Goal: Task Accomplishment & Management: Complete application form

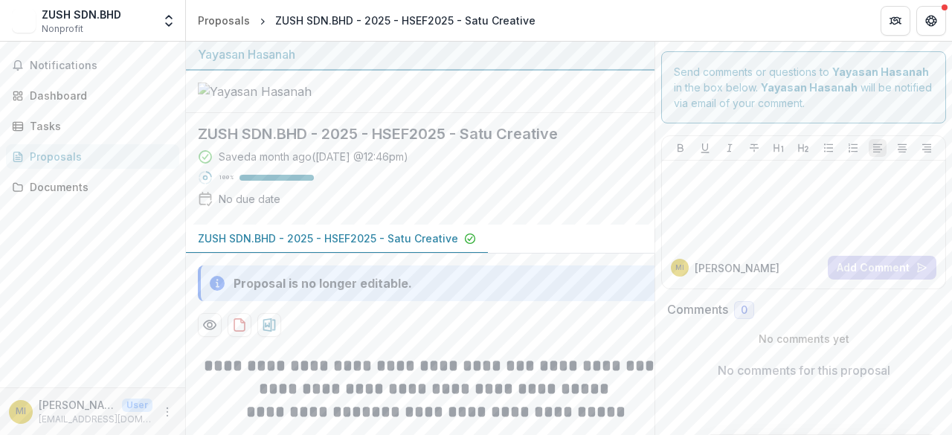
scroll to position [1, 0]
click at [87, 58] on button "Notifications" at bounding box center [92, 66] width 173 height 24
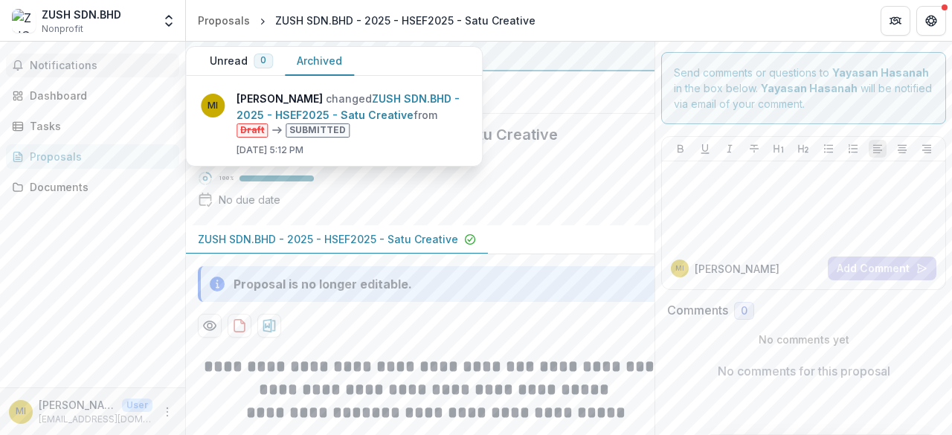
click at [314, 57] on button "Archived" at bounding box center [319, 61] width 69 height 29
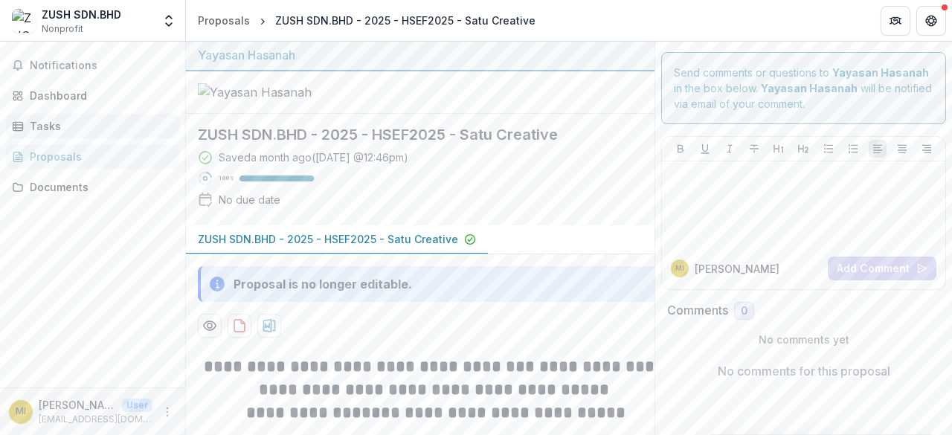
click at [76, 115] on link "Tasks" at bounding box center [92, 126] width 173 height 25
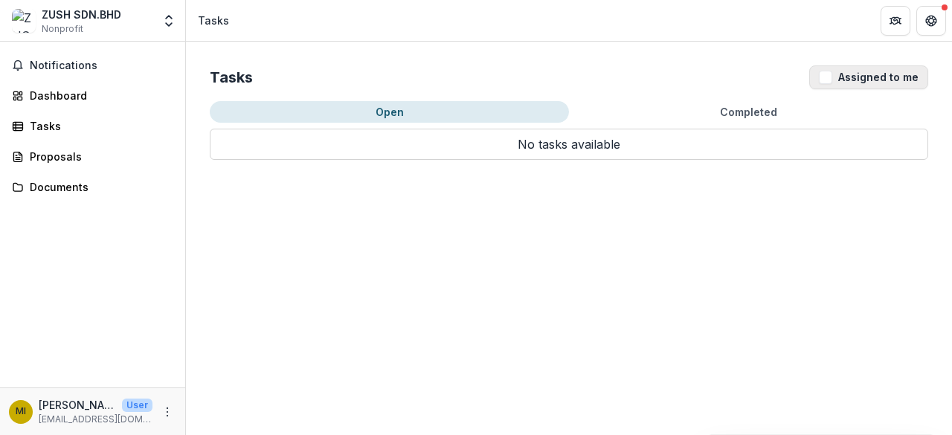
click at [819, 83] on button "Assigned to me" at bounding box center [868, 77] width 119 height 24
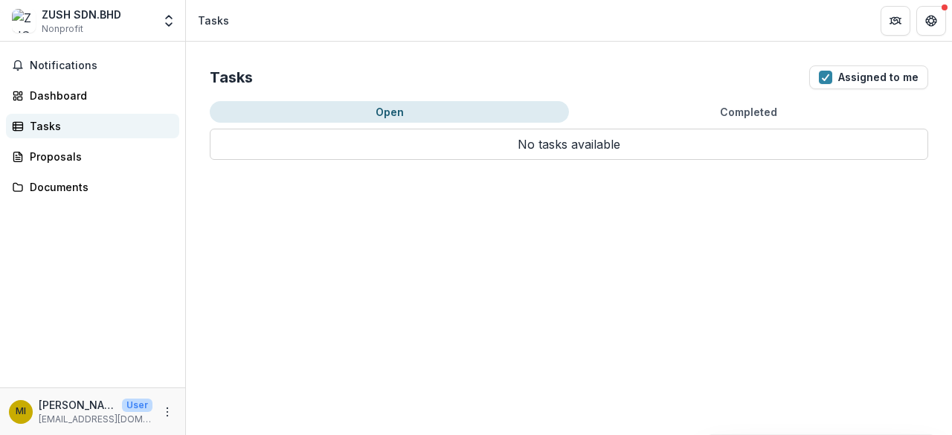
click at [68, 119] on div "Tasks" at bounding box center [99, 126] width 138 height 16
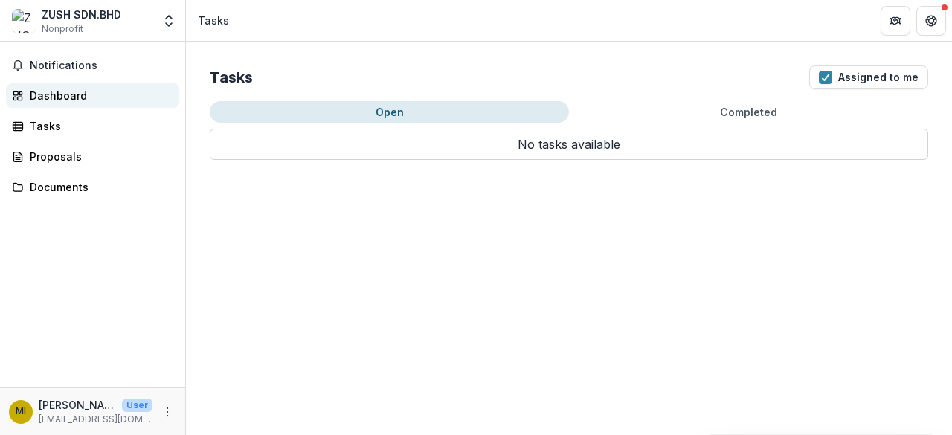
click at [86, 100] on div "Dashboard" at bounding box center [99, 96] width 138 height 16
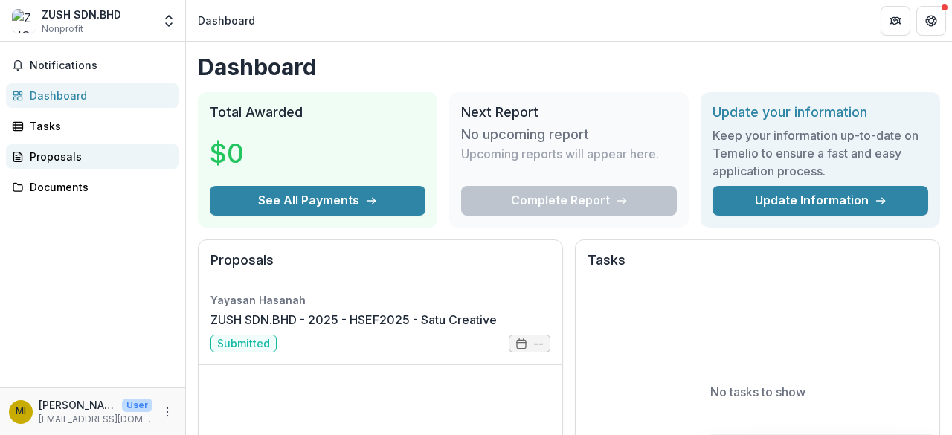
click at [102, 154] on div "Proposals" at bounding box center [99, 157] width 138 height 16
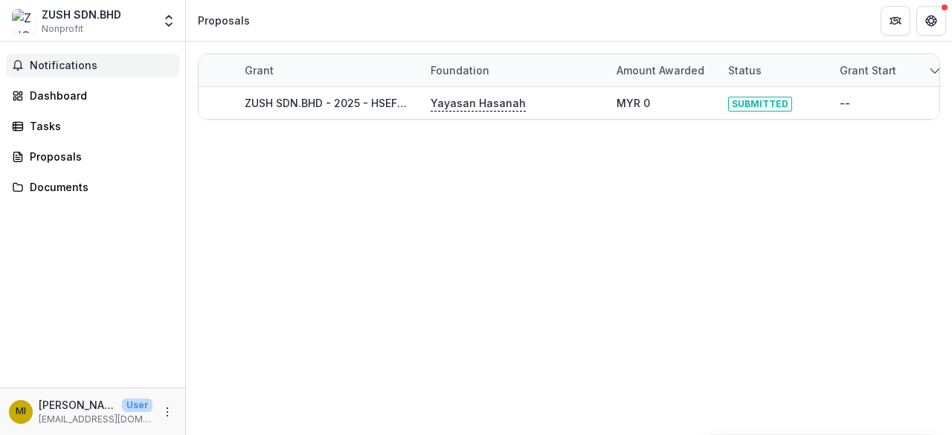
click at [123, 69] on span "Notifications" at bounding box center [102, 65] width 144 height 13
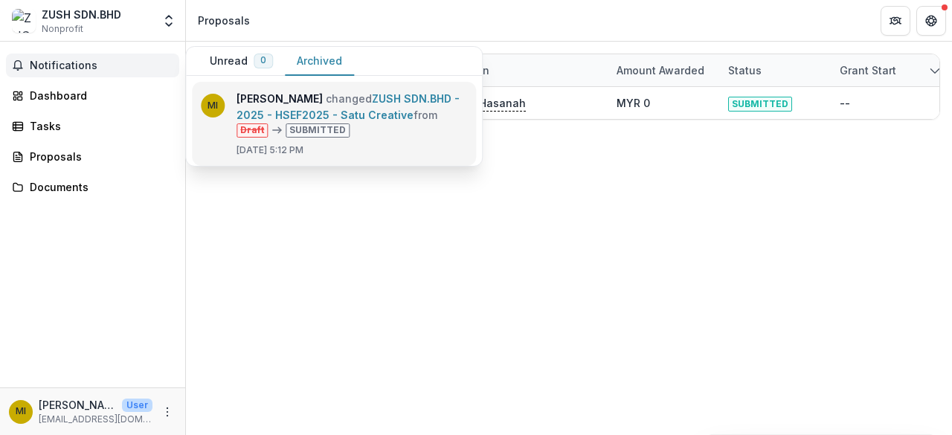
click at [345, 106] on link "ZUSH SDN.BHD - 2025 - HSEF2025 - Satu Creative" at bounding box center [347, 106] width 223 height 29
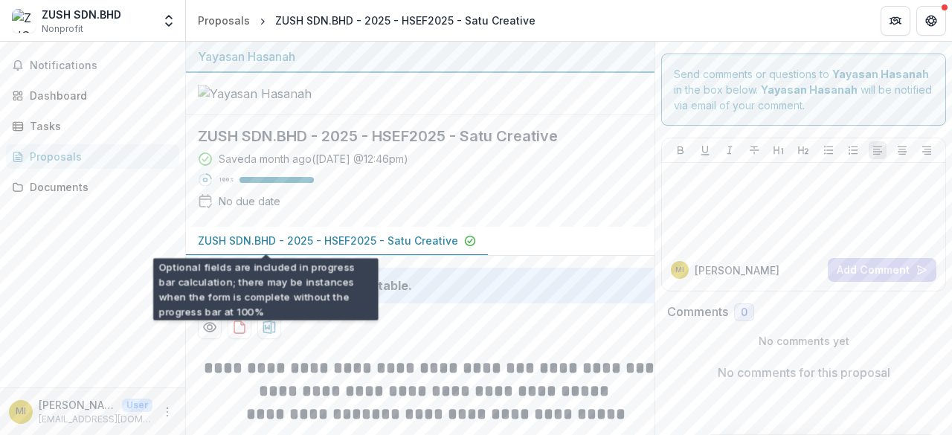
click at [274, 185] on div "100 %" at bounding box center [266, 180] width 95 height 10
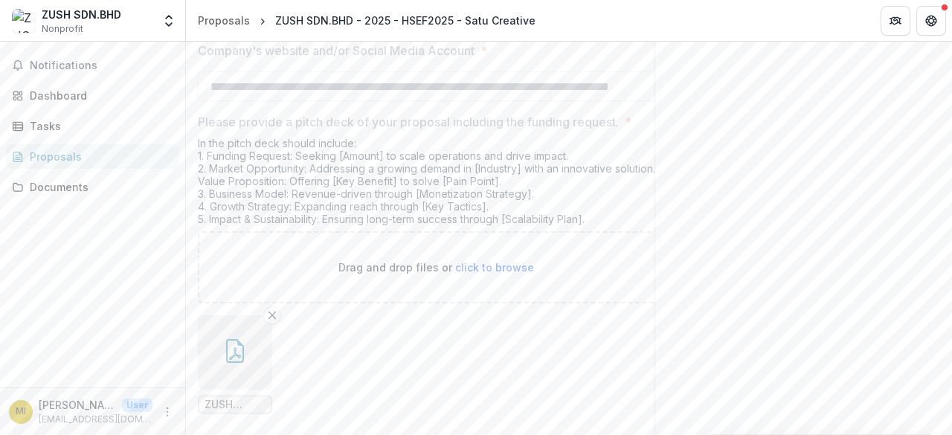
scroll to position [3161, 0]
click at [167, 413] on icon "More" at bounding box center [167, 412] width 12 height 12
click at [251, 405] on button "Logout" at bounding box center [265, 405] width 159 height 25
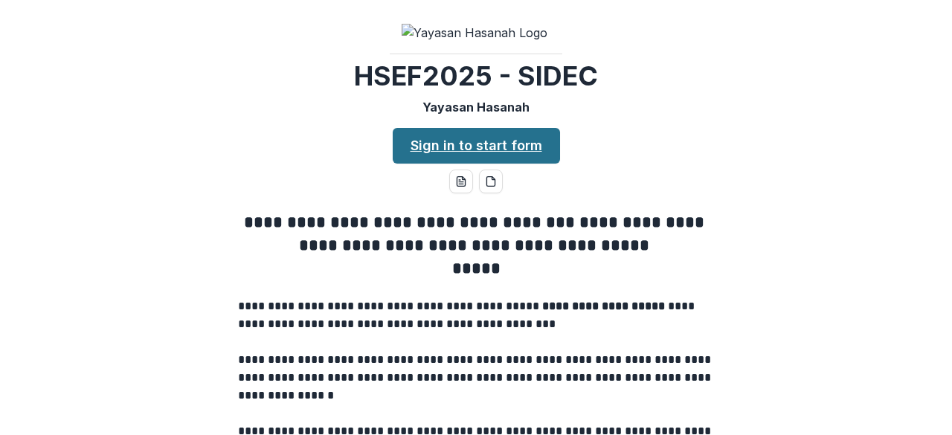
click at [488, 164] on link "Sign in to start form" at bounding box center [476, 146] width 167 height 36
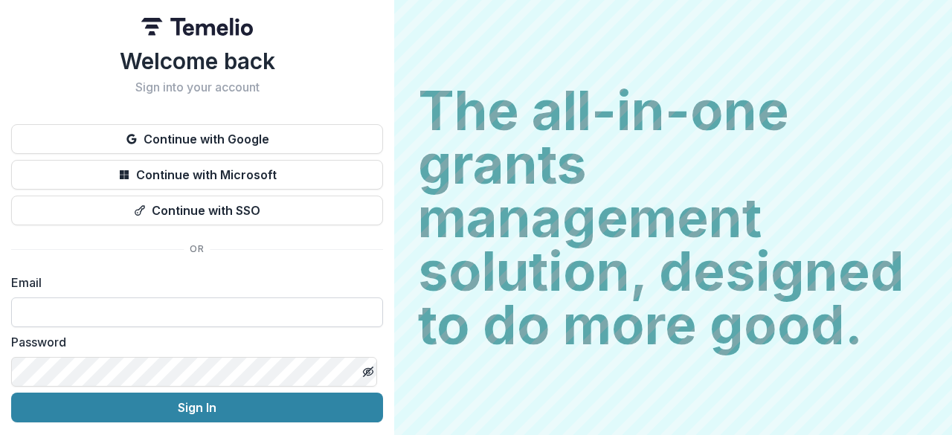
click at [138, 304] on input at bounding box center [197, 312] width 372 height 30
type input "**********"
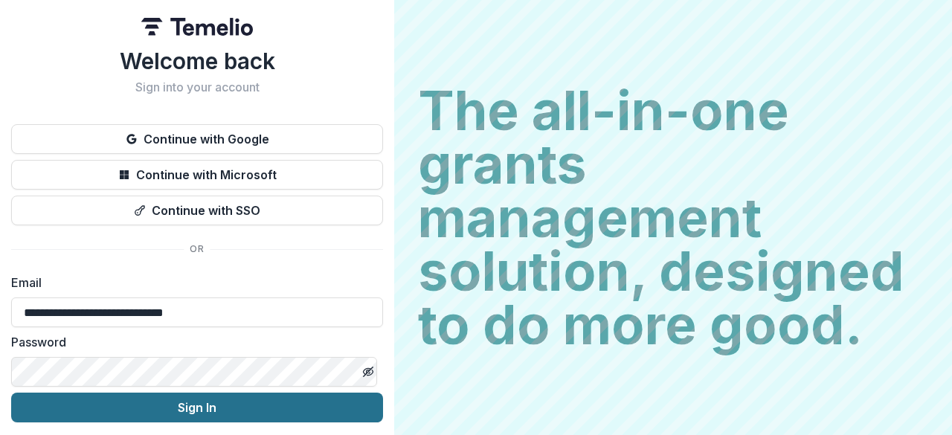
click at [129, 400] on button "Sign In" at bounding box center [197, 408] width 372 height 30
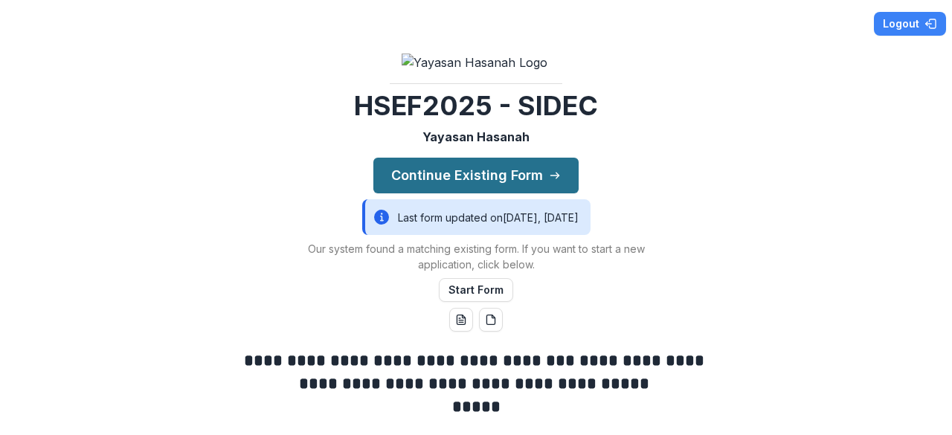
click at [483, 193] on button "Continue Existing Form" at bounding box center [475, 176] width 205 height 36
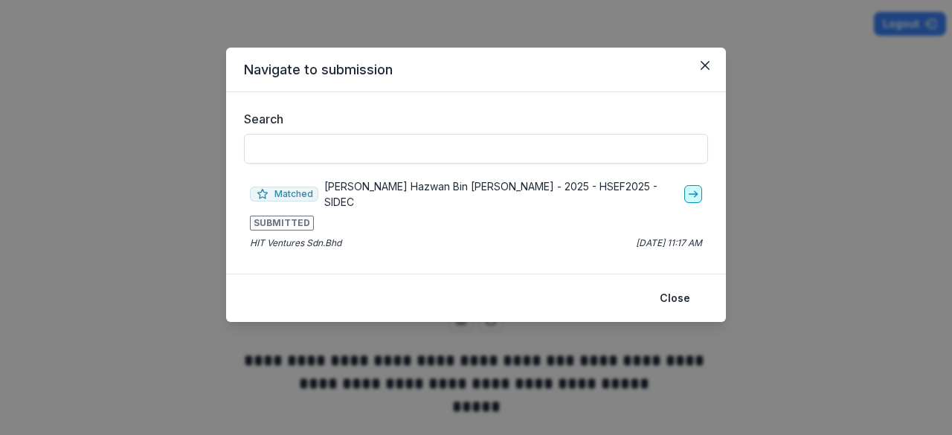
click at [690, 190] on icon "go-to" at bounding box center [693, 194] width 12 height 12
